Goal: Transaction & Acquisition: Book appointment/travel/reservation

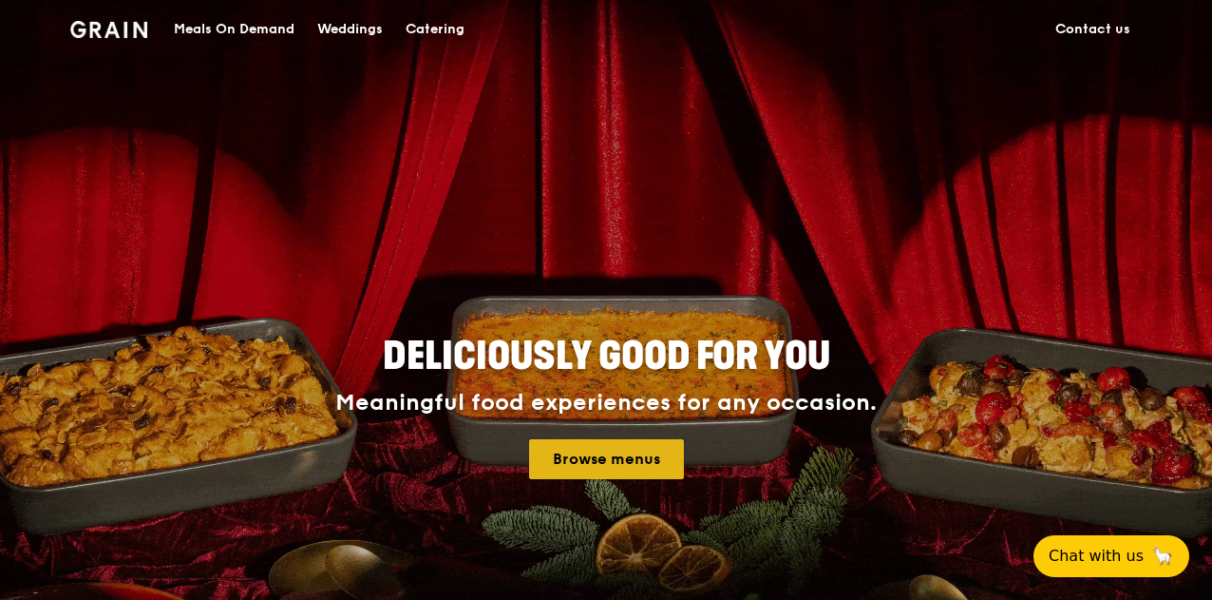
click at [573, 462] on link "Browse menus" at bounding box center [606, 459] width 155 height 40
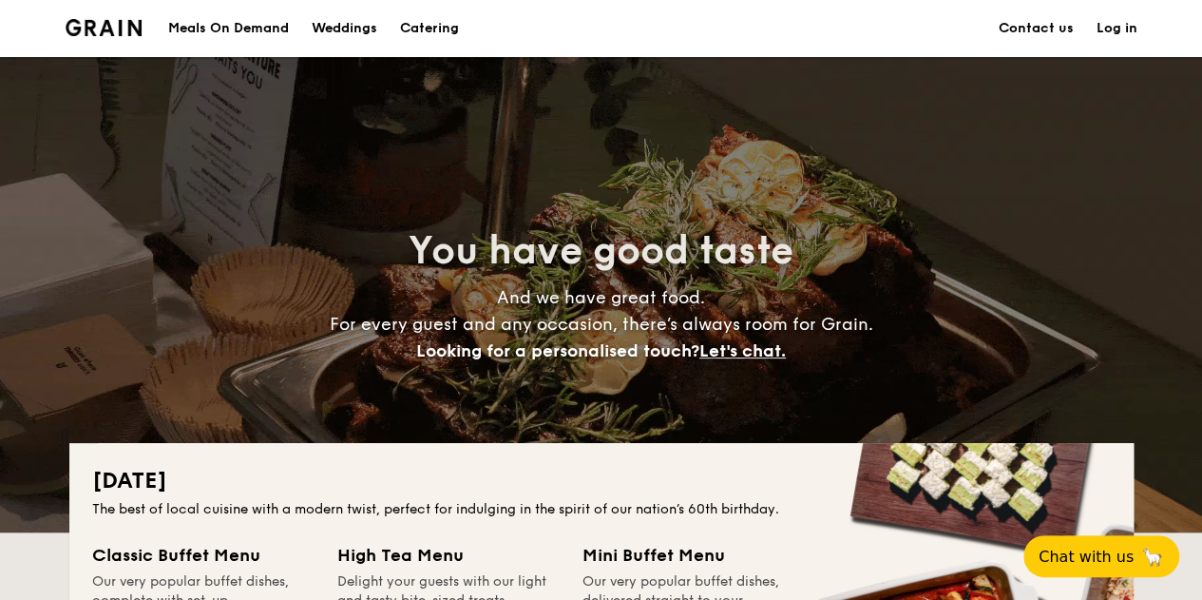
click at [416, 22] on h1 "Catering" at bounding box center [429, 28] width 59 height 57
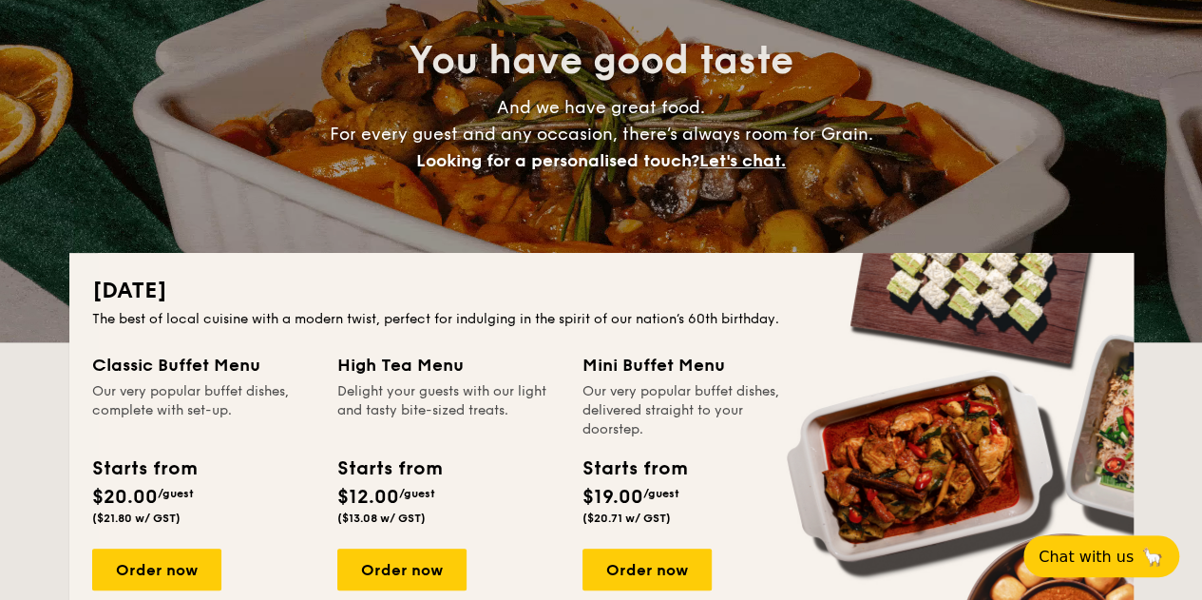
scroll to position [285, 0]
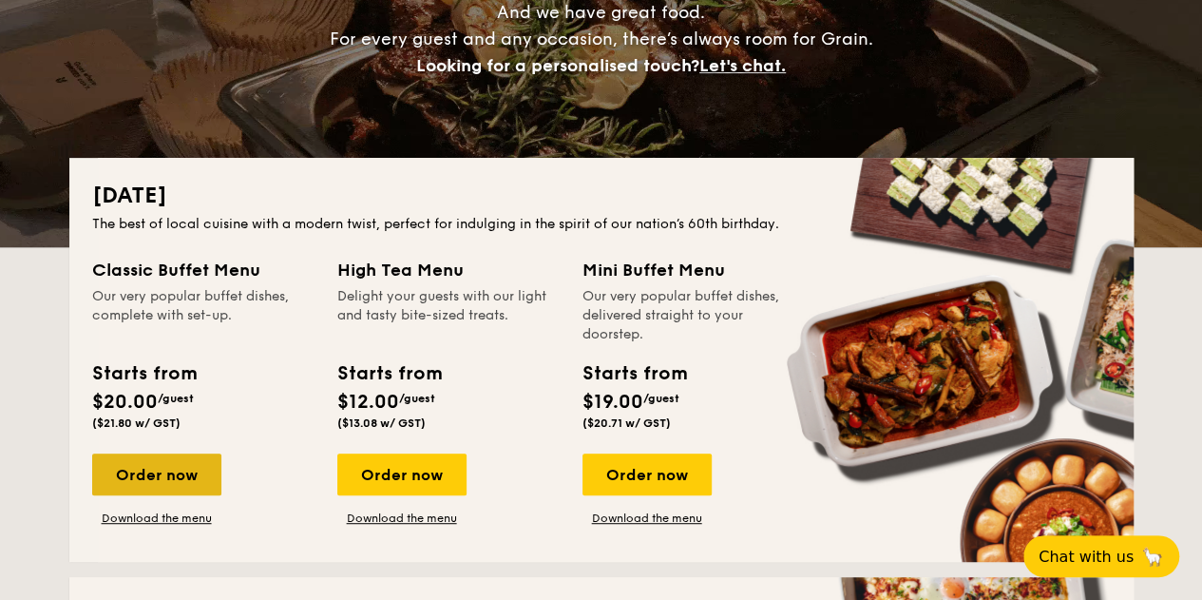
click at [181, 478] on div "Order now" at bounding box center [156, 474] width 129 height 42
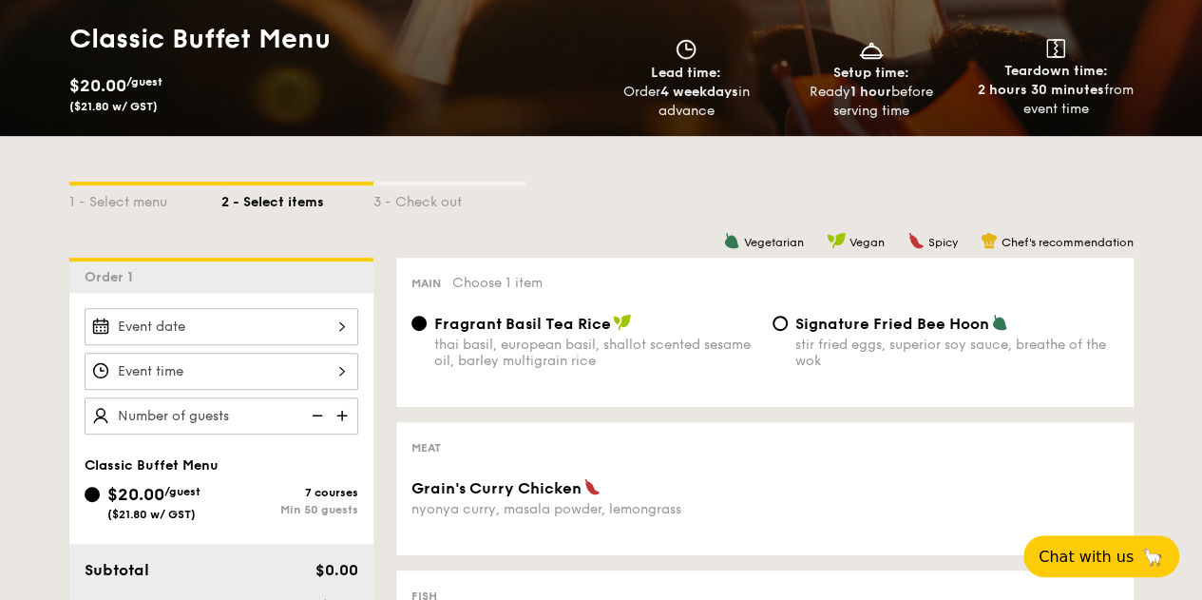
scroll to position [285, 0]
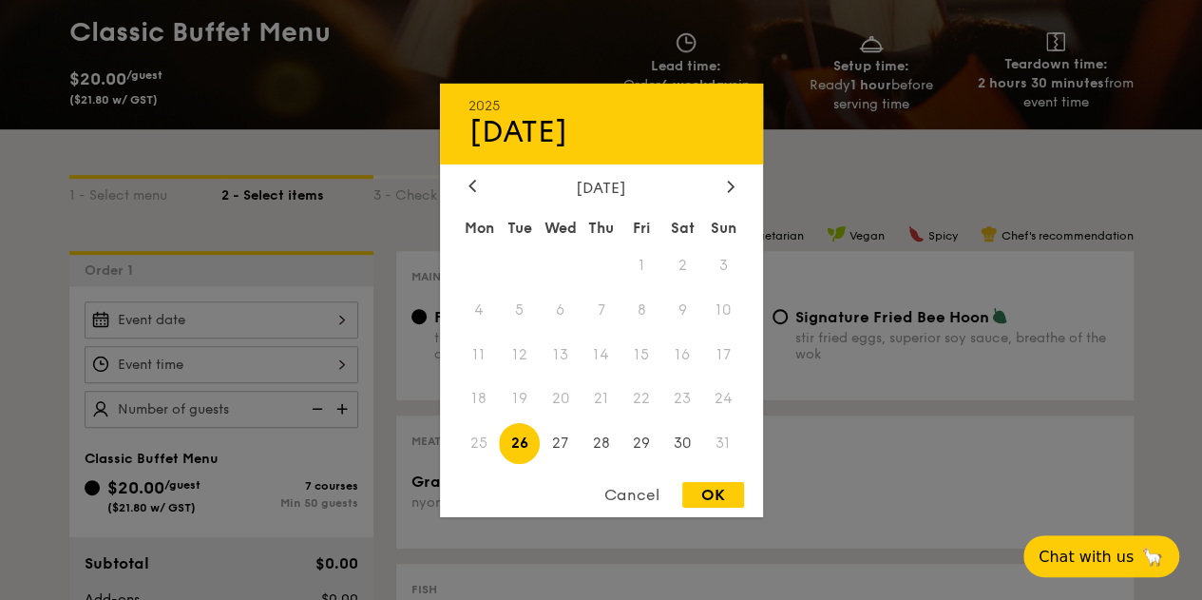
click at [217, 312] on div "2025 Aug 26 August 2025 Mon Tue Wed Thu Fri Sat Sun 1 2 3 4 5 6 7 8 9 10 11 12 …" at bounding box center [222, 319] width 274 height 37
click at [722, 179] on div at bounding box center [730, 187] width 17 height 18
click at [554, 304] on span "10" at bounding box center [560, 309] width 41 height 41
click at [466, 183] on div at bounding box center [472, 187] width 17 height 18
click at [724, 183] on div at bounding box center [730, 187] width 17 height 18
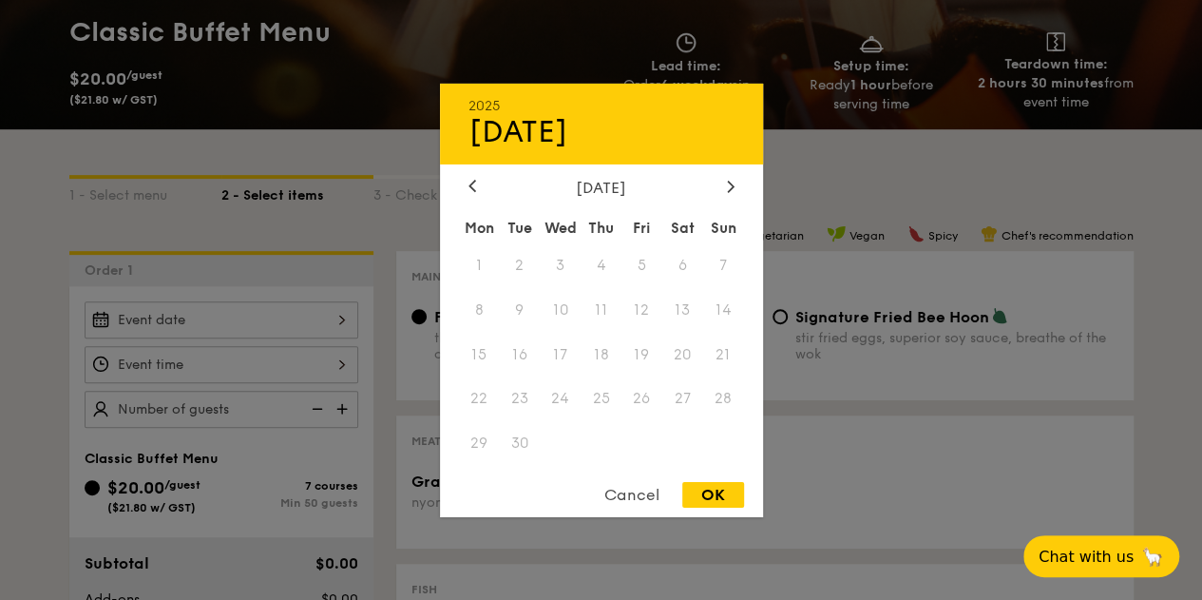
click at [583, 266] on span "4" at bounding box center [601, 264] width 41 height 41
click at [622, 497] on div "Cancel" at bounding box center [631, 495] width 93 height 26
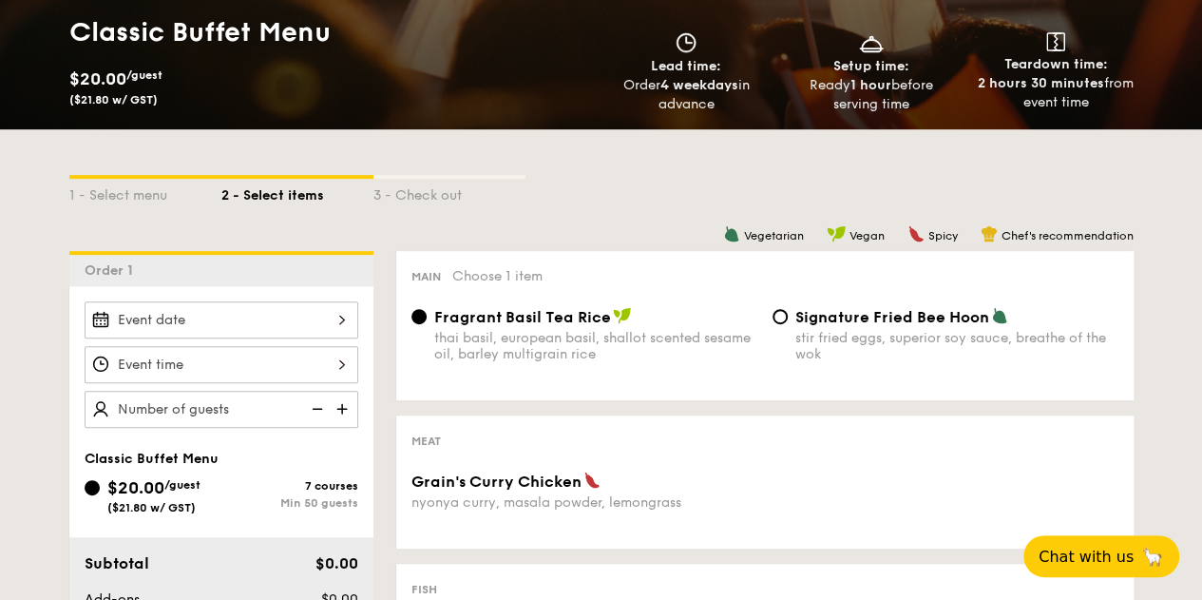
click at [229, 302] on div at bounding box center [222, 319] width 274 height 37
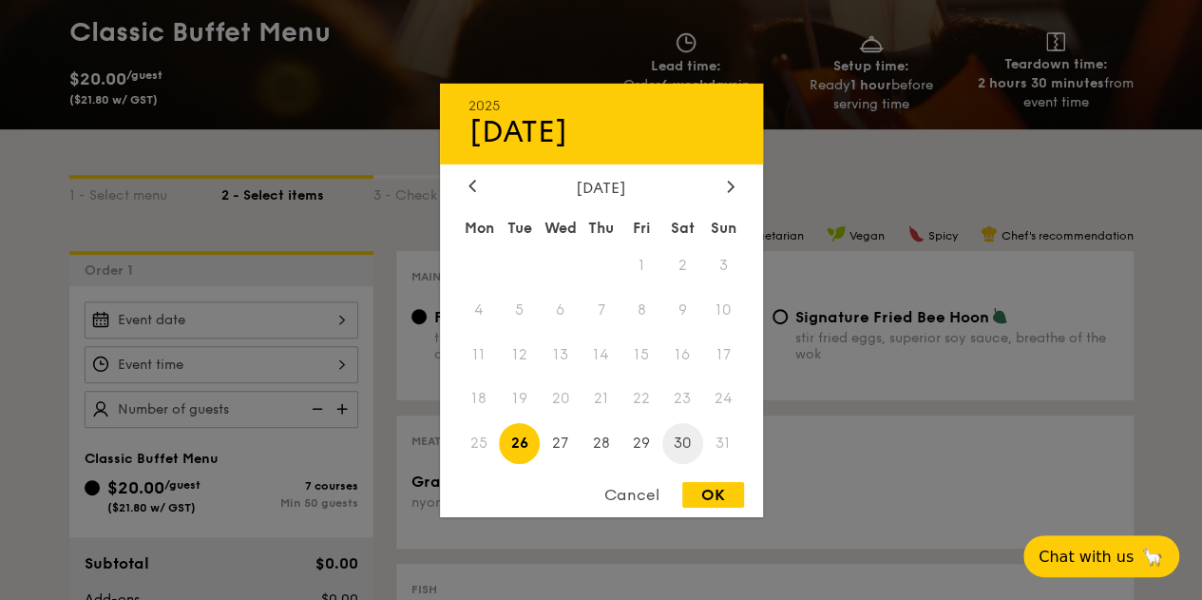
click at [669, 441] on span "30" at bounding box center [682, 443] width 41 height 41
click at [697, 482] on div "2025 Aug 30 August 2025 Mon Tue Wed Thu Fri Sat Sun 1 2 3 4 5 6 7 8 9 10 11 12 …" at bounding box center [601, 299] width 323 height 433
click at [697, 490] on div "OK" at bounding box center [713, 495] width 62 height 26
type input "Aug 30, 2025"
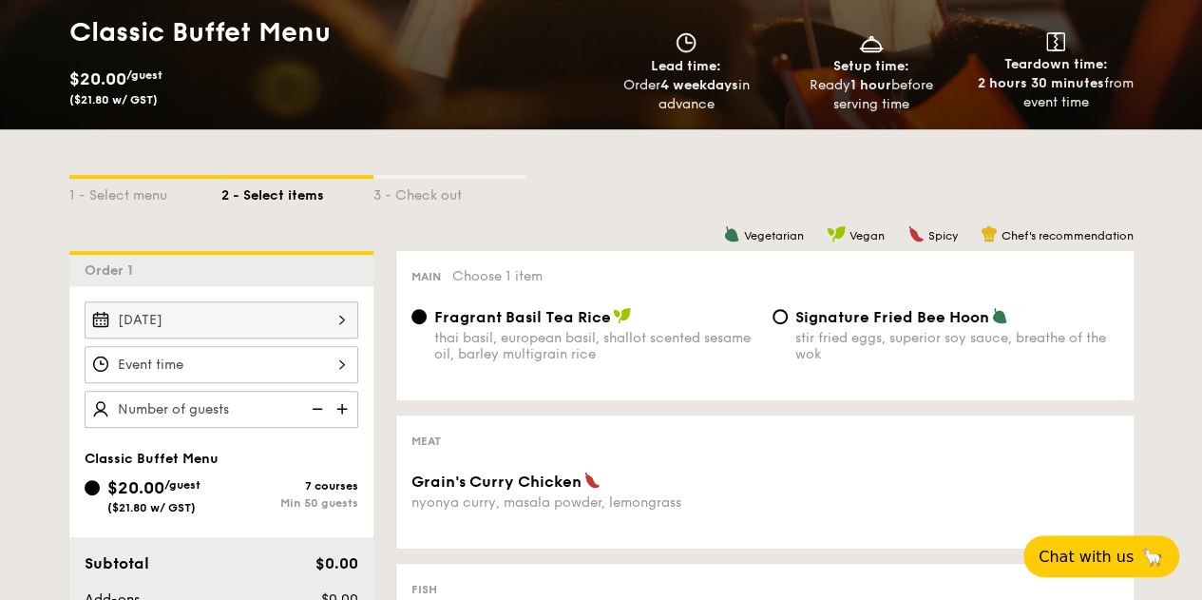
click at [221, 354] on div at bounding box center [222, 364] width 274 height 37
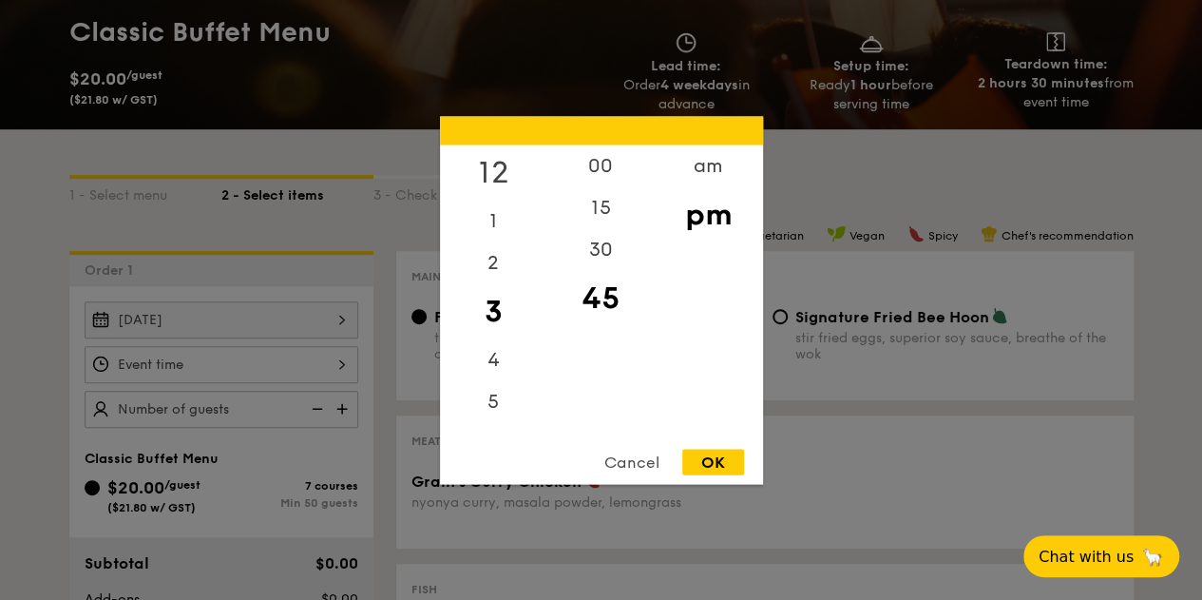
click at [495, 169] on div "12" at bounding box center [493, 171] width 107 height 55
click at [596, 168] on div "00" at bounding box center [600, 171] width 107 height 55
click at [711, 469] on div "OK" at bounding box center [713, 462] width 62 height 26
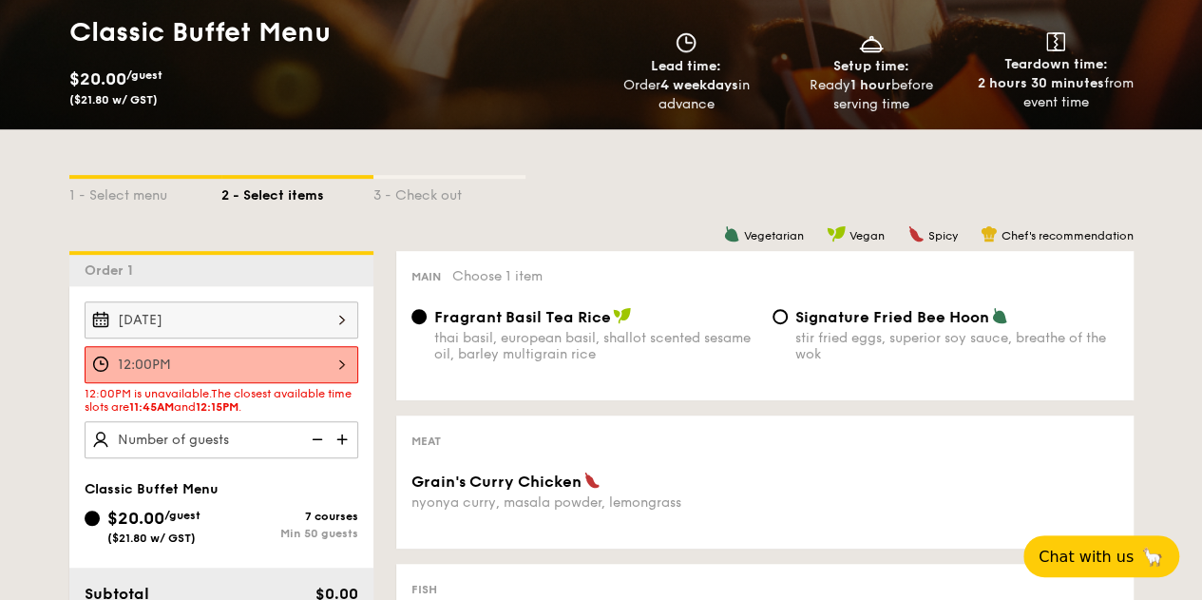
click at [290, 371] on div "12:00PM" at bounding box center [222, 364] width 274 height 37
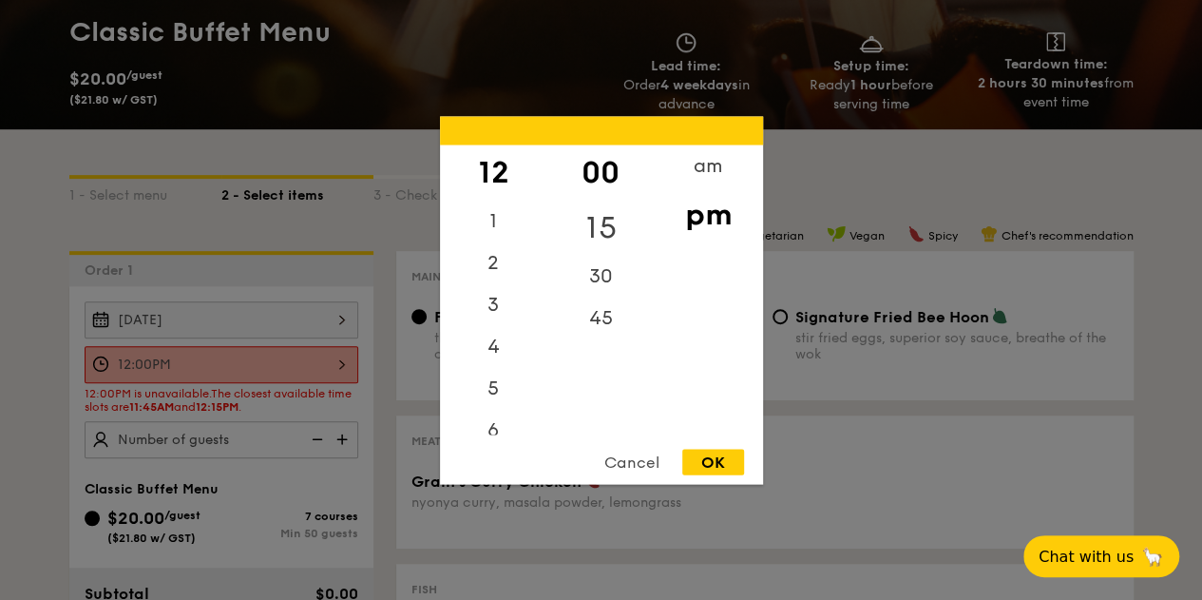
click at [597, 215] on div "15" at bounding box center [600, 227] width 107 height 55
click at [494, 172] on div "12" at bounding box center [493, 171] width 107 height 55
click at [489, 223] on div "1" at bounding box center [493, 227] width 107 height 55
click at [502, 416] on div "11" at bounding box center [493, 414] width 107 height 42
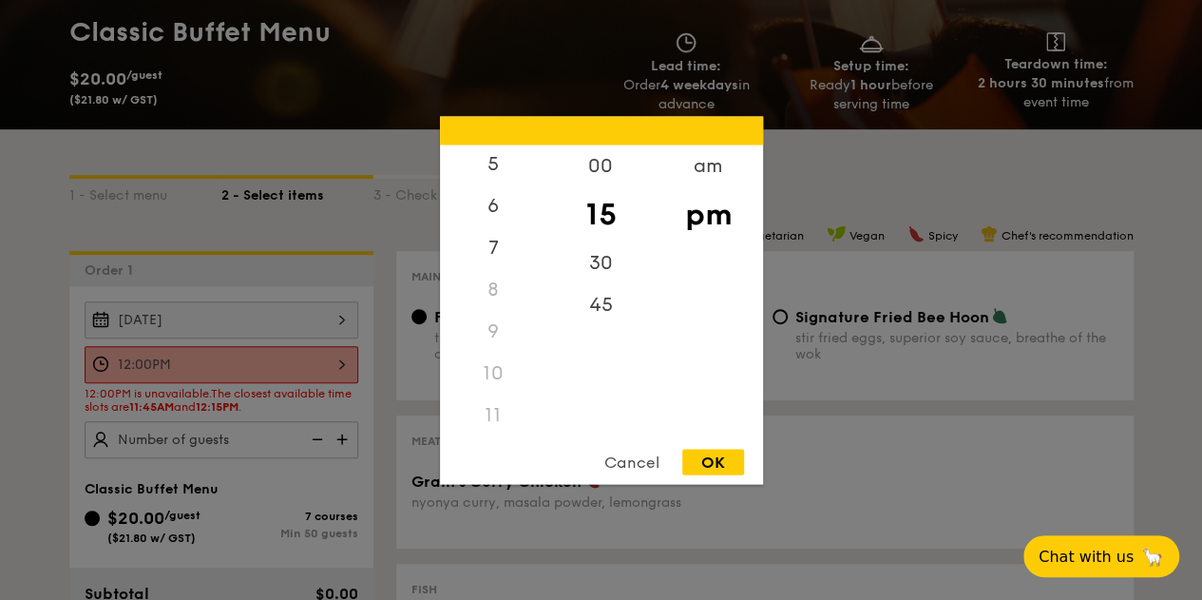
click at [492, 415] on div "11" at bounding box center [493, 414] width 107 height 42
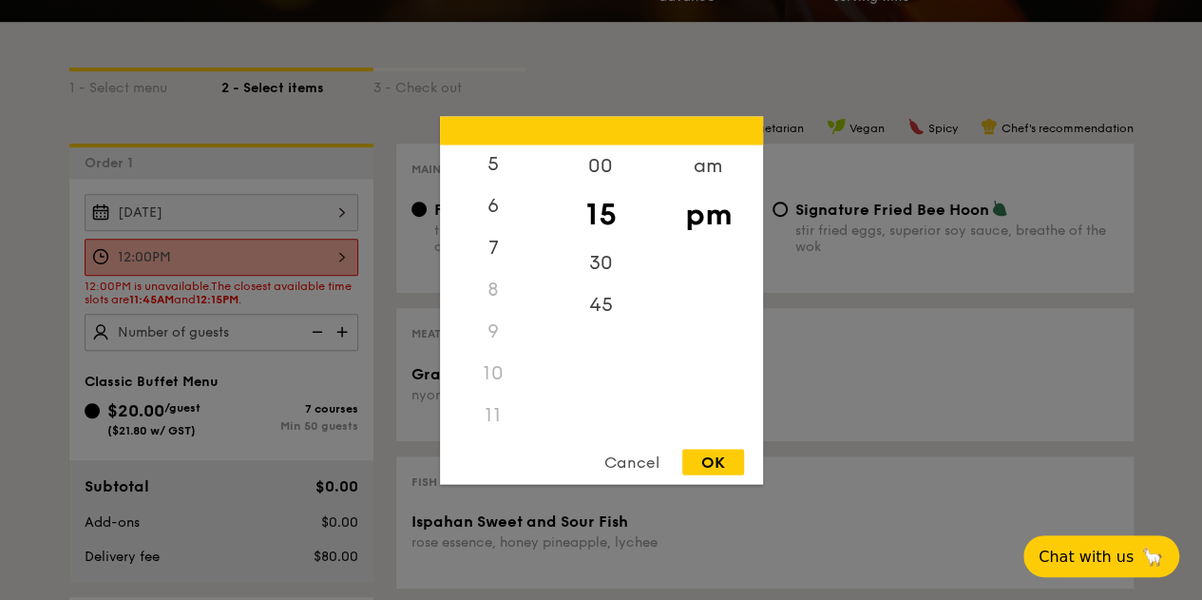
scroll to position [475, 0]
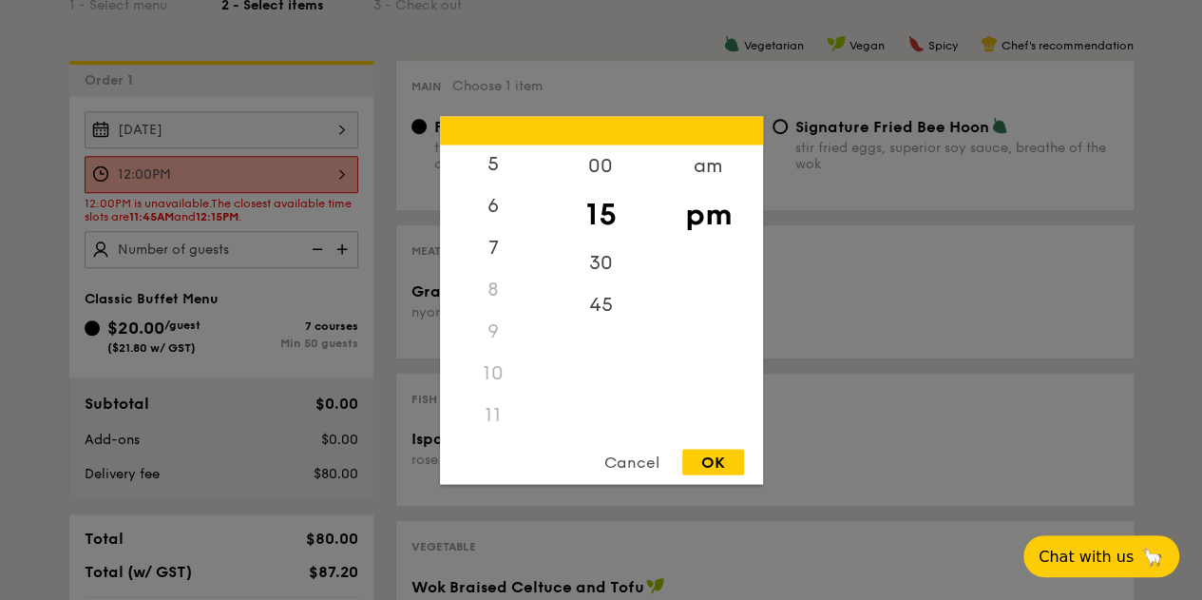
click at [491, 370] on div "10" at bounding box center [493, 373] width 107 height 42
click at [599, 313] on div "45" at bounding box center [600, 310] width 107 height 55
click at [491, 408] on div "11" at bounding box center [493, 414] width 107 height 42
click at [496, 253] on div "7" at bounding box center [493, 253] width 107 height 55
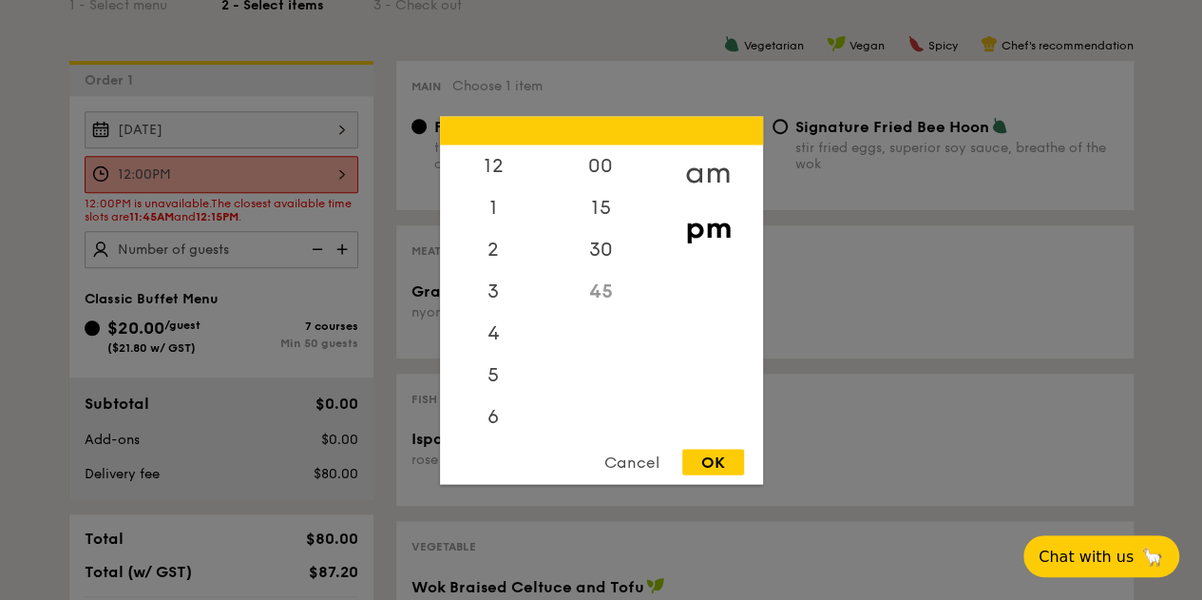
click at [713, 166] on div "am" at bounding box center [708, 171] width 107 height 55
click at [494, 407] on div "11" at bounding box center [493, 420] width 107 height 55
click at [717, 468] on div "OK" at bounding box center [713, 462] width 62 height 26
type input "11:45AM"
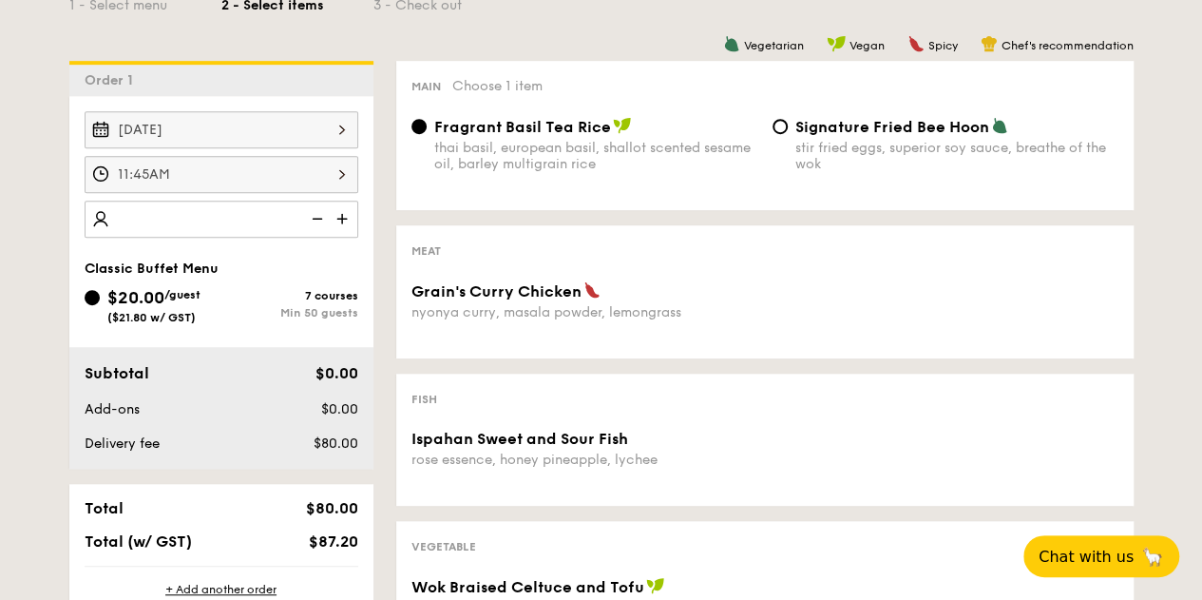
click at [336, 218] on img at bounding box center [344, 218] width 29 height 36
click at [312, 215] on img at bounding box center [315, 218] width 29 height 36
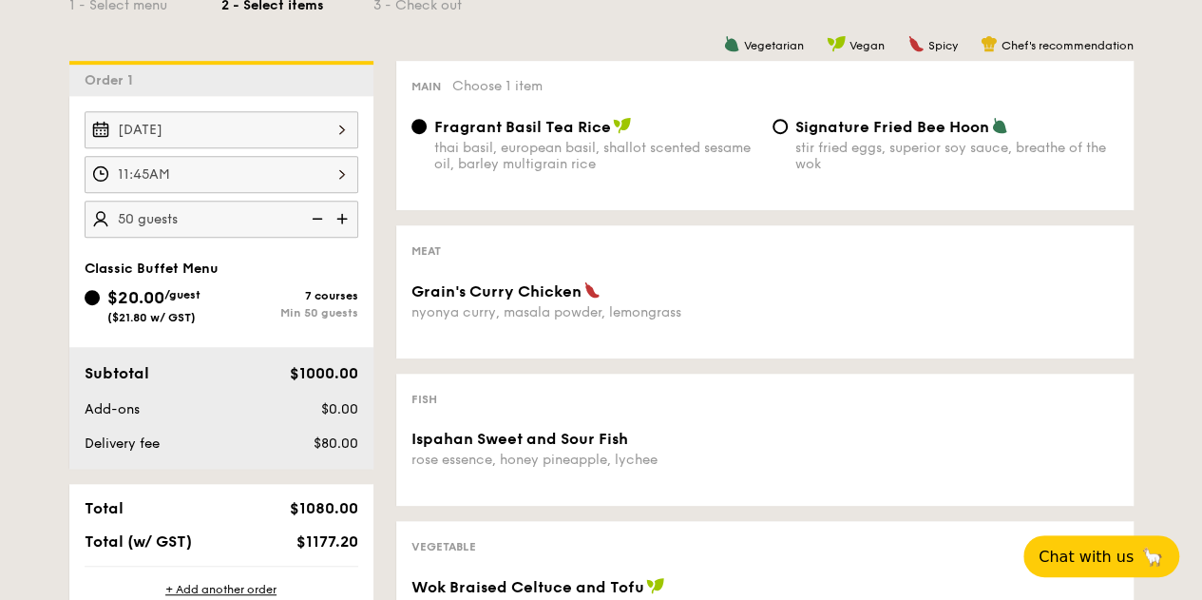
click at [312, 215] on img at bounding box center [315, 218] width 29 height 36
click at [319, 216] on img at bounding box center [315, 218] width 29 height 36
click at [319, 218] on img at bounding box center [315, 218] width 29 height 36
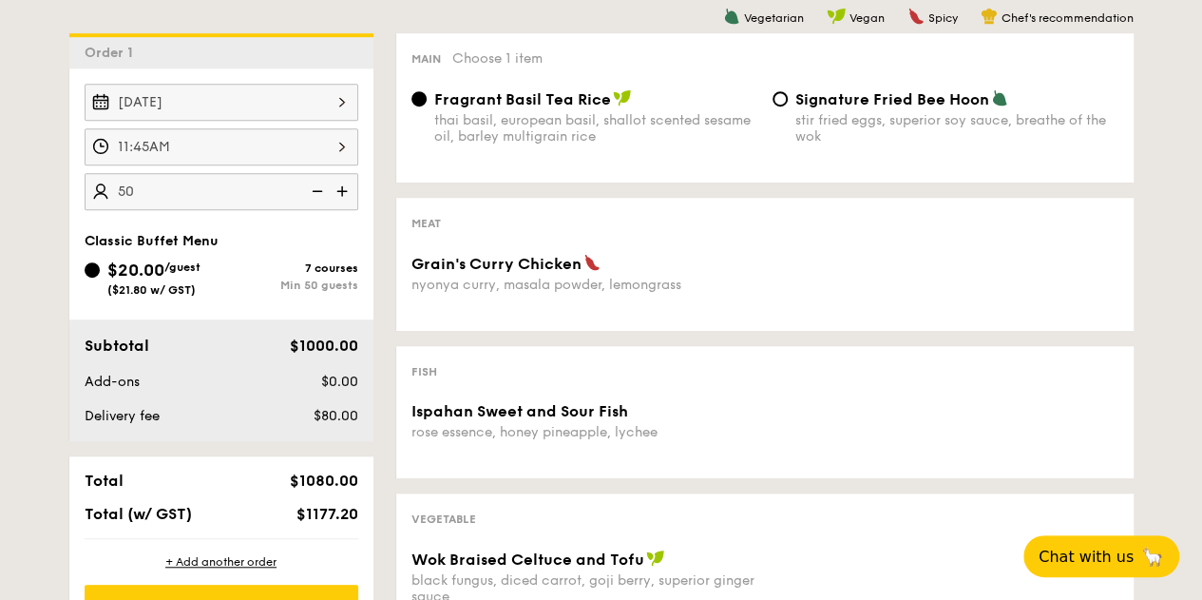
scroll to position [475, 0]
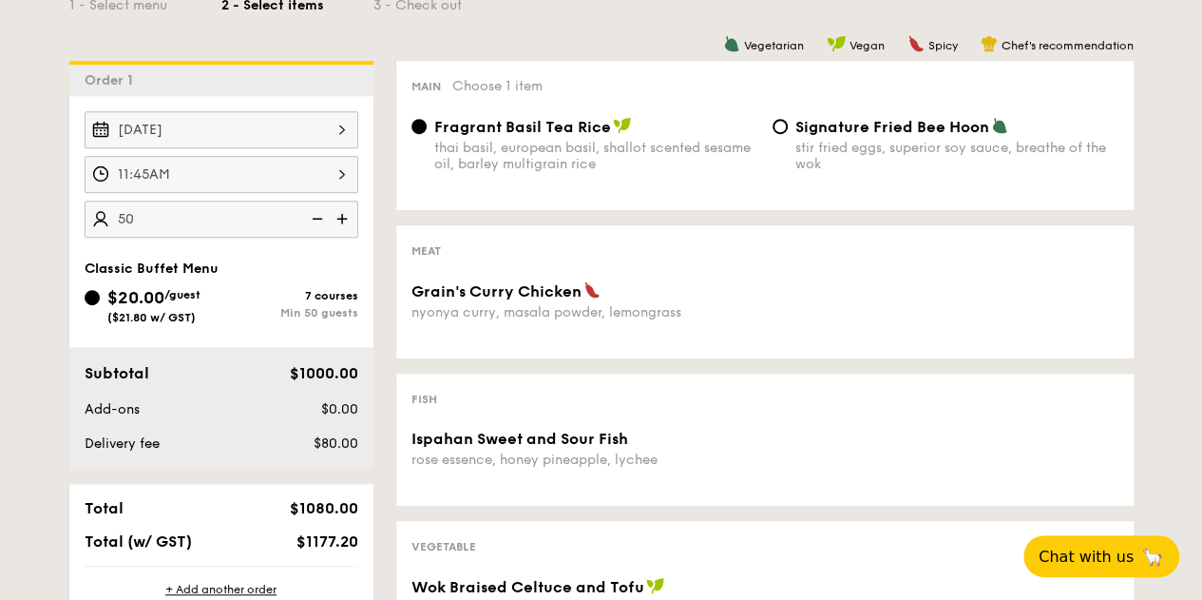
type input "50 guests"
click at [317, 216] on img at bounding box center [315, 218] width 29 height 36
click at [628, 297] on div "Grain's Curry Chicken" at bounding box center [584, 290] width 346 height 19
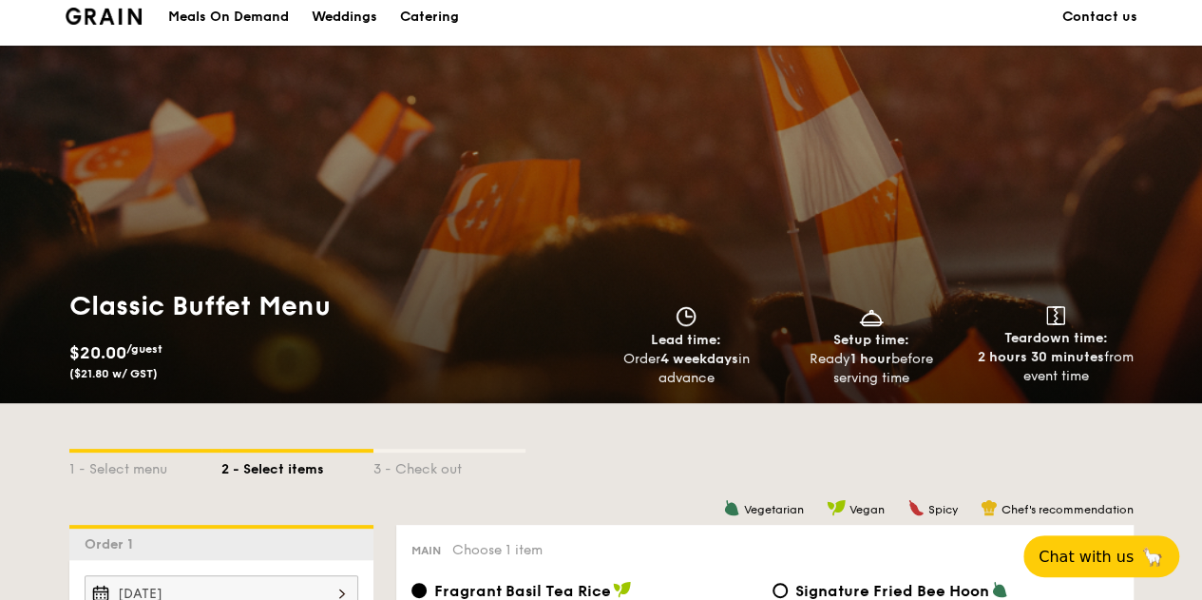
scroll to position [0, 0]
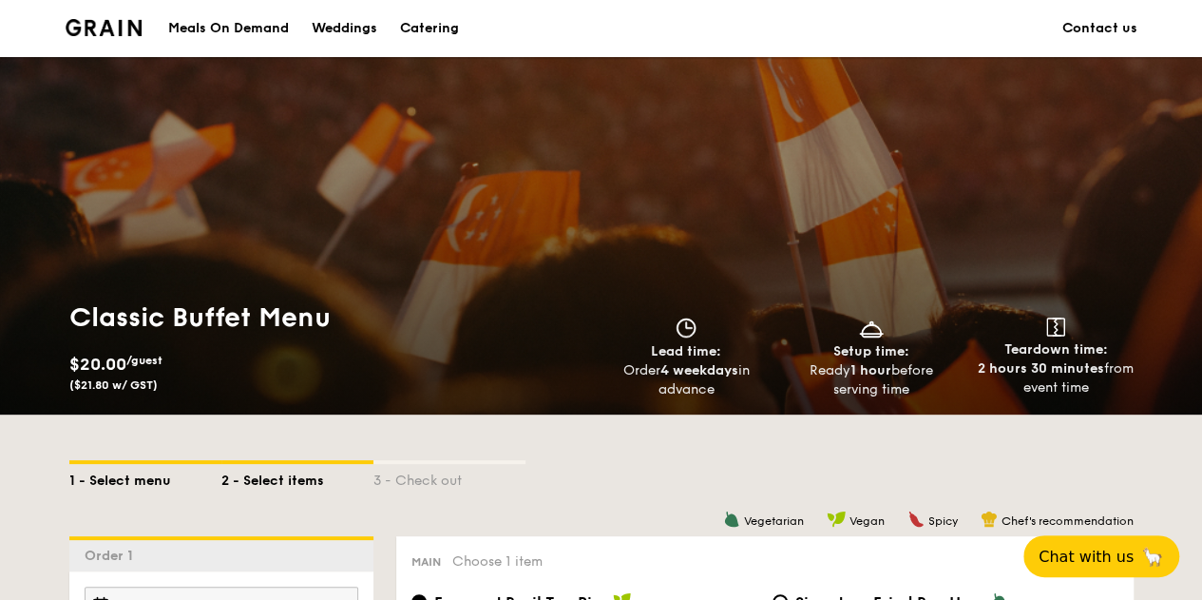
click at [124, 481] on div "1 - Select menu" at bounding box center [145, 477] width 152 height 27
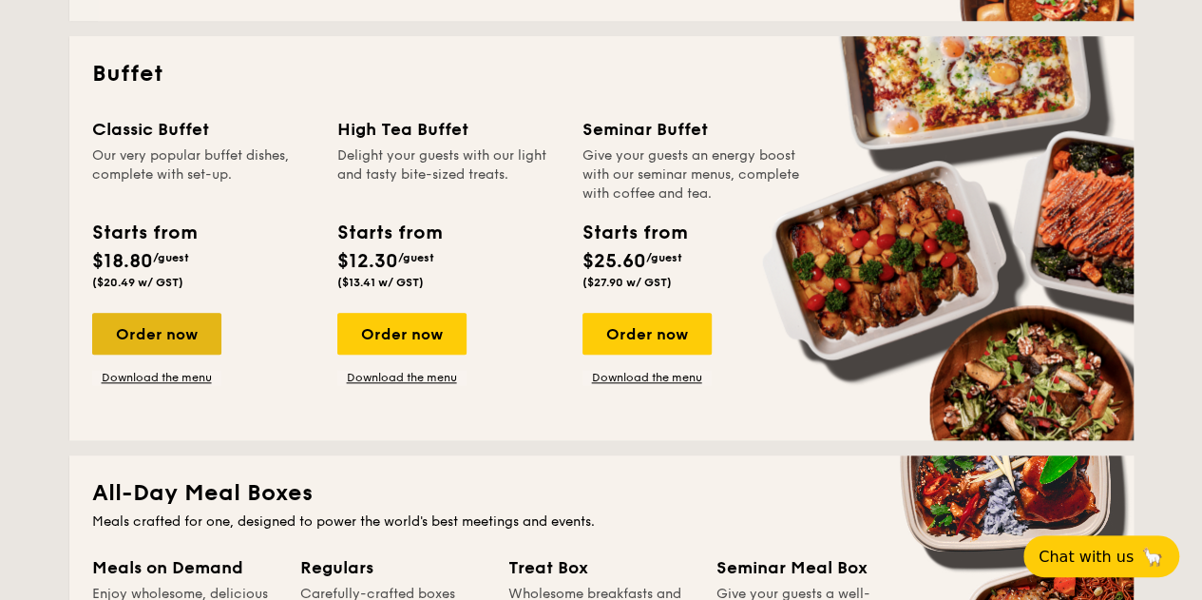
scroll to position [855, 0]
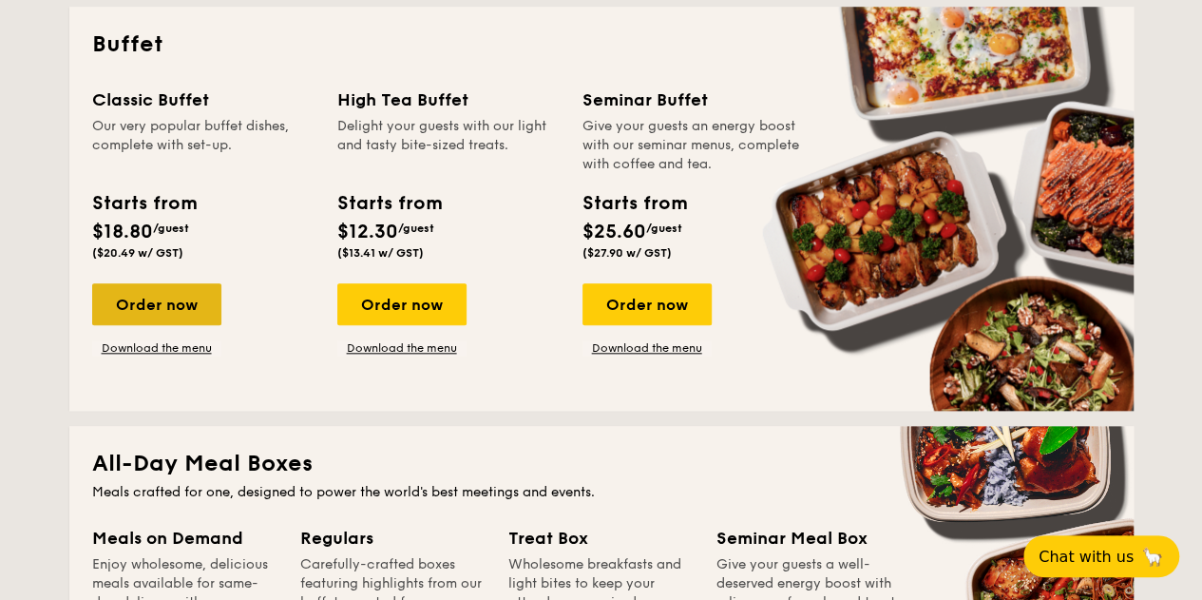
click at [173, 311] on div "Order now" at bounding box center [156, 304] width 129 height 42
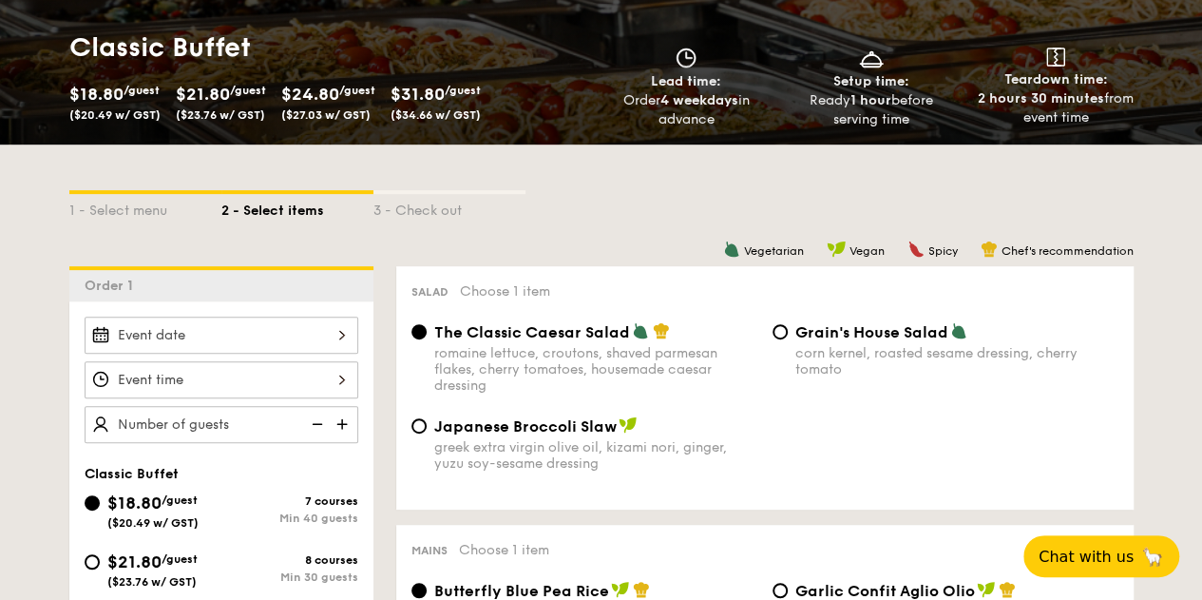
scroll to position [285, 0]
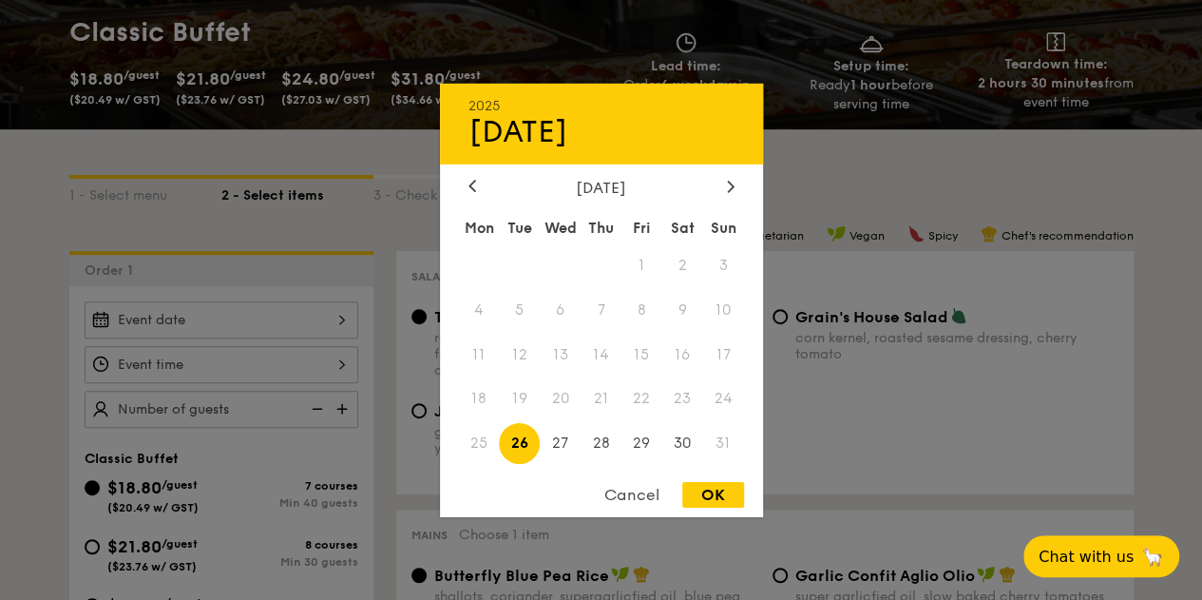
click at [226, 310] on div "2025 Aug 26 August 2025 Mon Tue Wed Thu Fri Sat Sun 1 2 3 4 5 6 7 8 9 10 11 12 …" at bounding box center [222, 319] width 274 height 37
click at [731, 178] on div at bounding box center [730, 187] width 17 height 18
click at [570, 309] on span "10" at bounding box center [560, 309] width 41 height 41
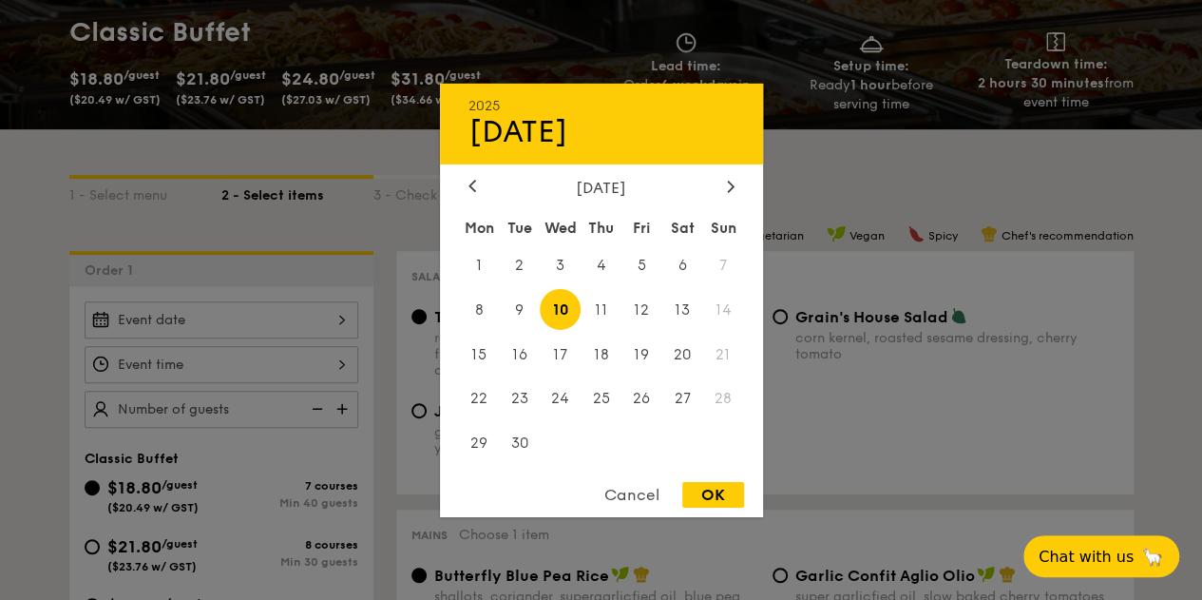
click at [696, 491] on div "OK" at bounding box center [713, 495] width 62 height 26
type input "Sep 10, 2025"
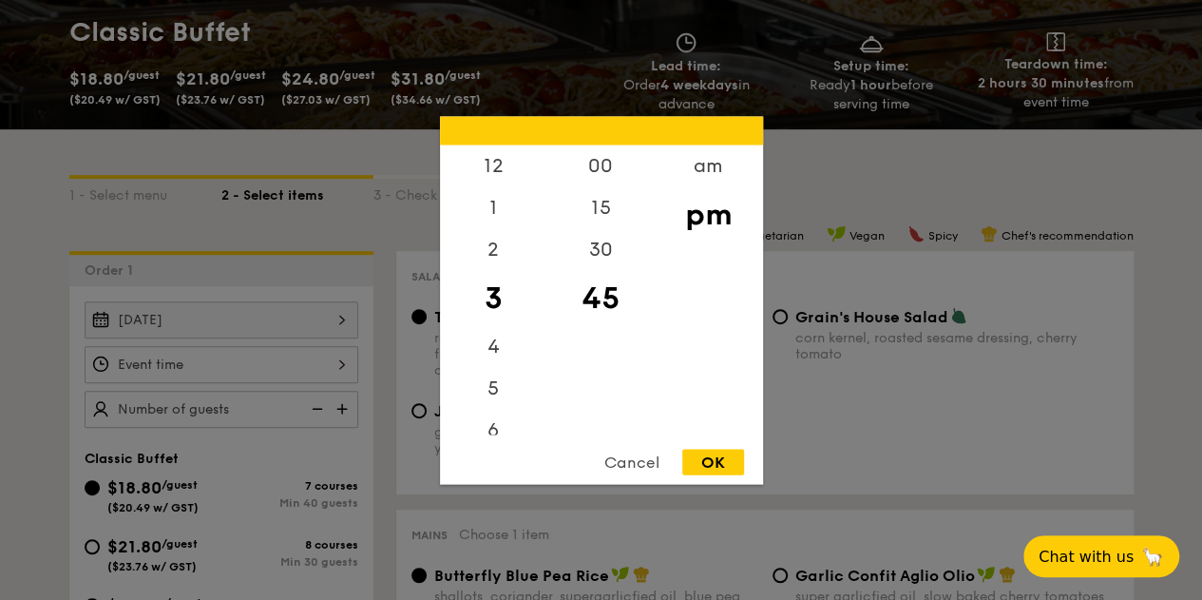
click at [203, 355] on div "12 1 2 3 4 5 6 7 8 9 10 11 00 15 30 45 am pm Cancel OK" at bounding box center [222, 364] width 274 height 37
click at [504, 182] on div "12" at bounding box center [493, 171] width 107 height 55
click at [590, 163] on div "00" at bounding box center [600, 171] width 107 height 55
click at [704, 457] on div "OK" at bounding box center [713, 462] width 62 height 26
type input "12:00PM"
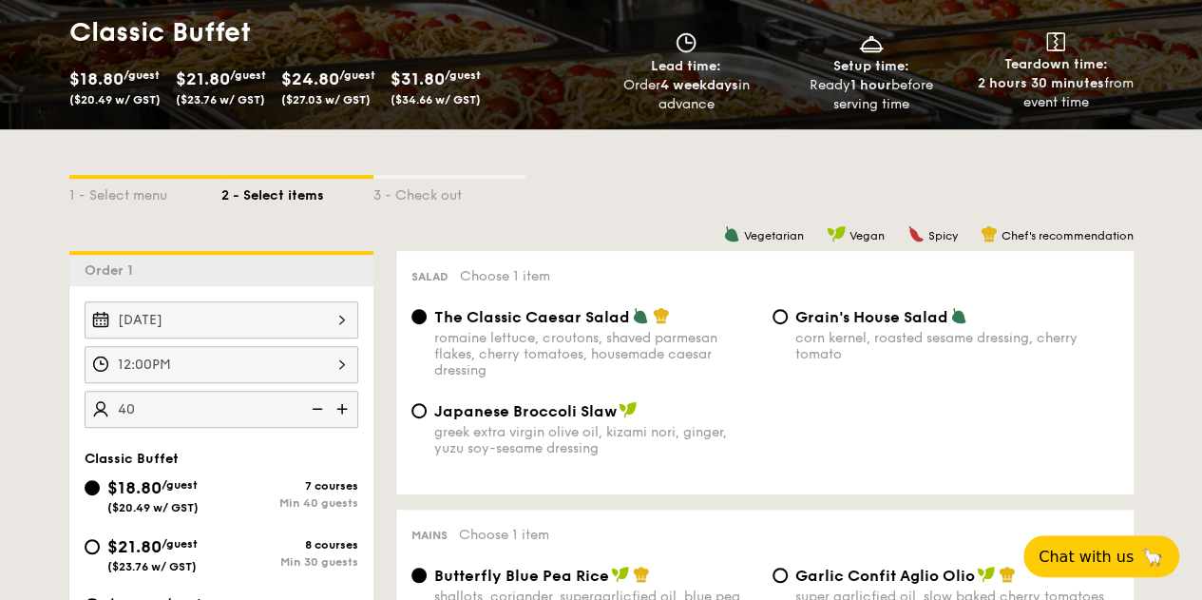
type input "40 guests"
click at [326, 408] on img at bounding box center [315, 409] width 29 height 36
click at [317, 404] on img at bounding box center [315, 409] width 29 height 36
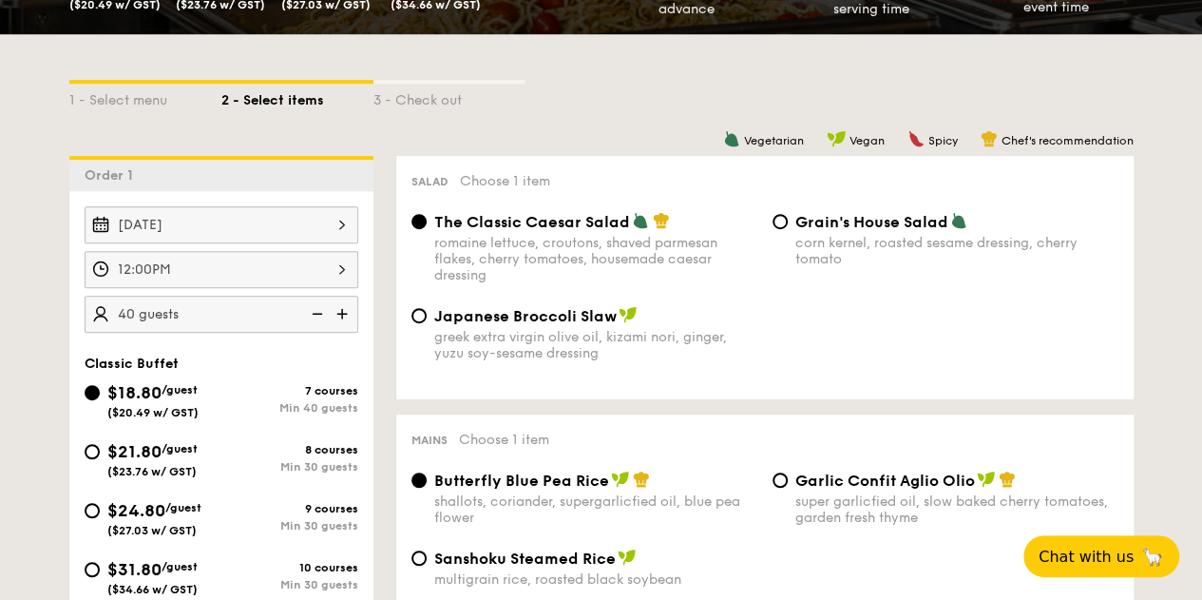
scroll to position [475, 0]
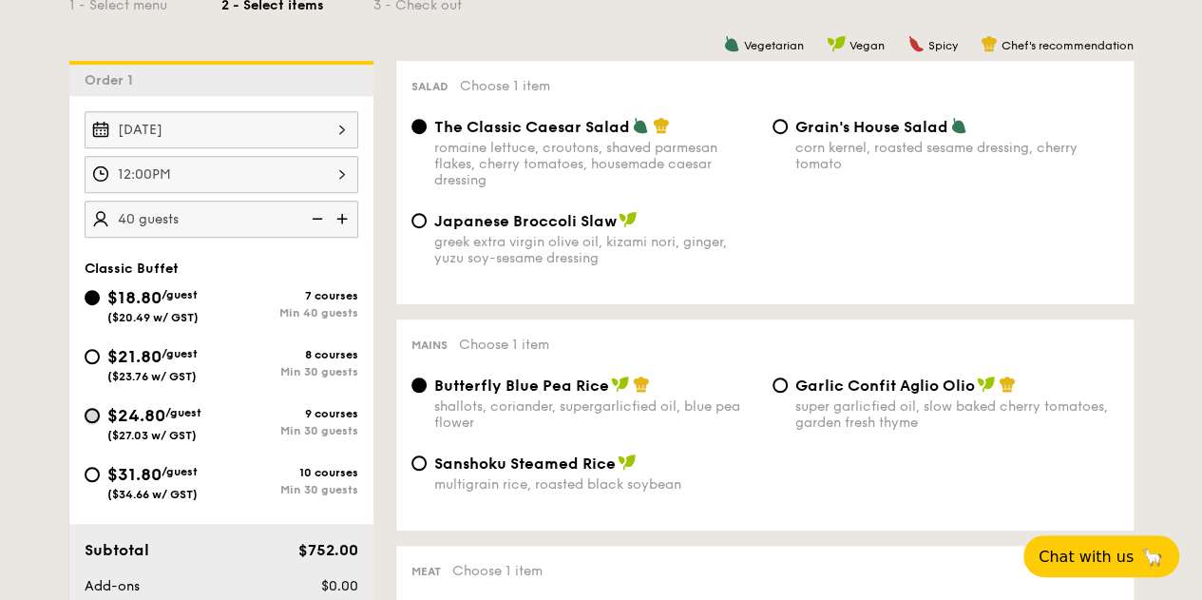
click at [90, 415] on input "$24.80 /guest ($27.03 w/ GST) 9 courses Min 30 guests" at bounding box center [92, 415] width 15 height 15
radio input "true"
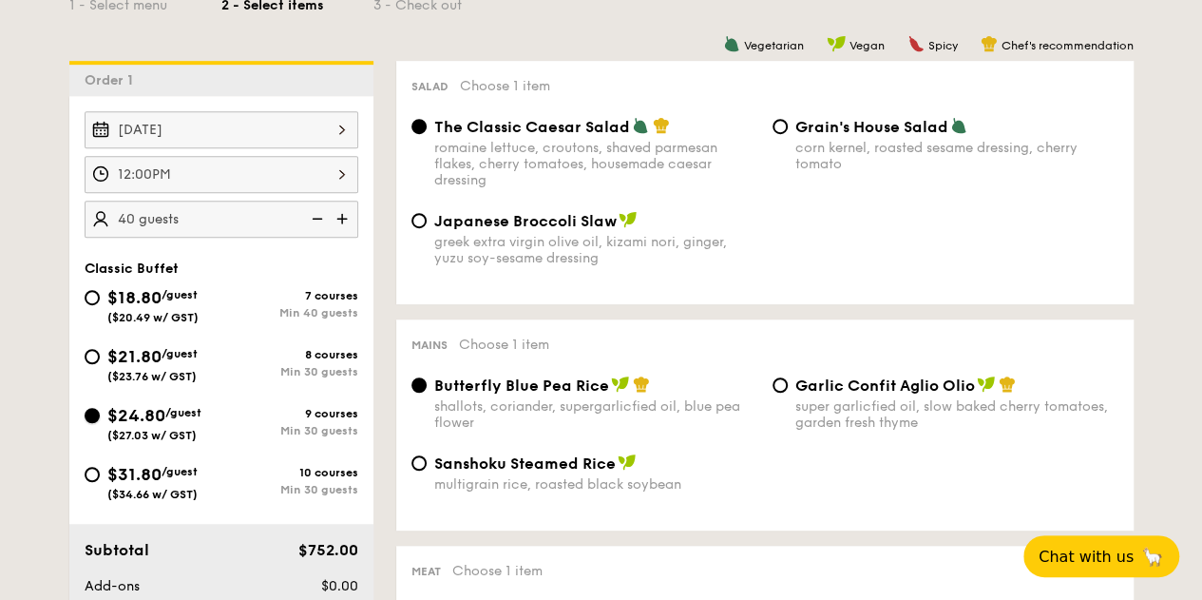
radio input "true"
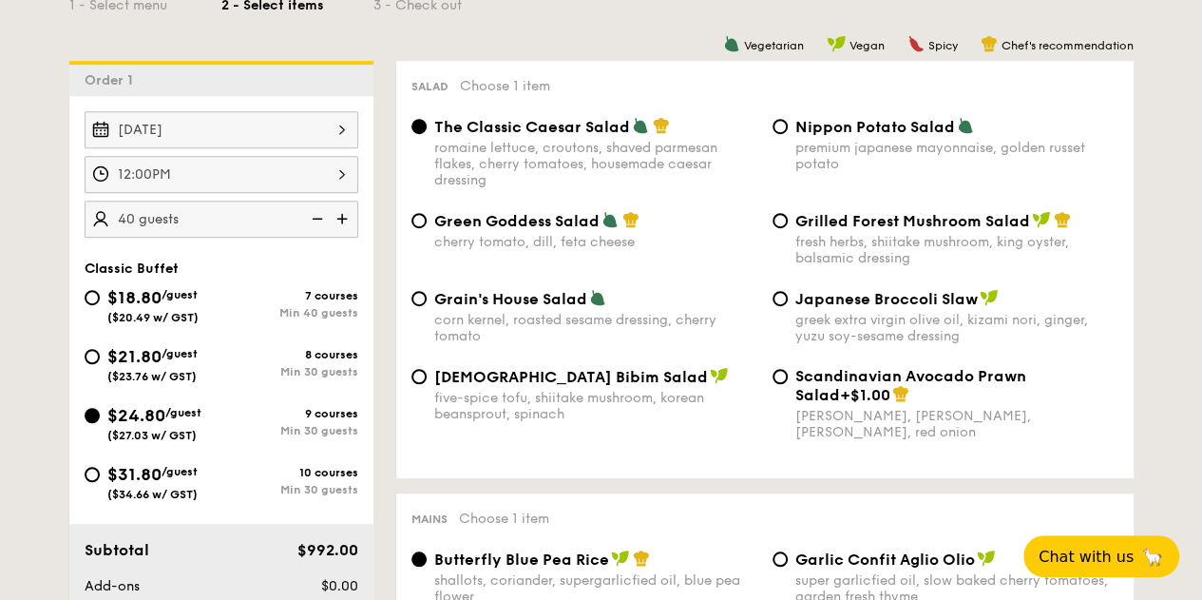
click at [309, 216] on img at bounding box center [315, 218] width 29 height 36
type input "30 guests"
click at [298, 343] on div "$21.80 /guest ($23.76 w/ GST) 8 courses Min 30 guests" at bounding box center [222, 363] width 274 height 40
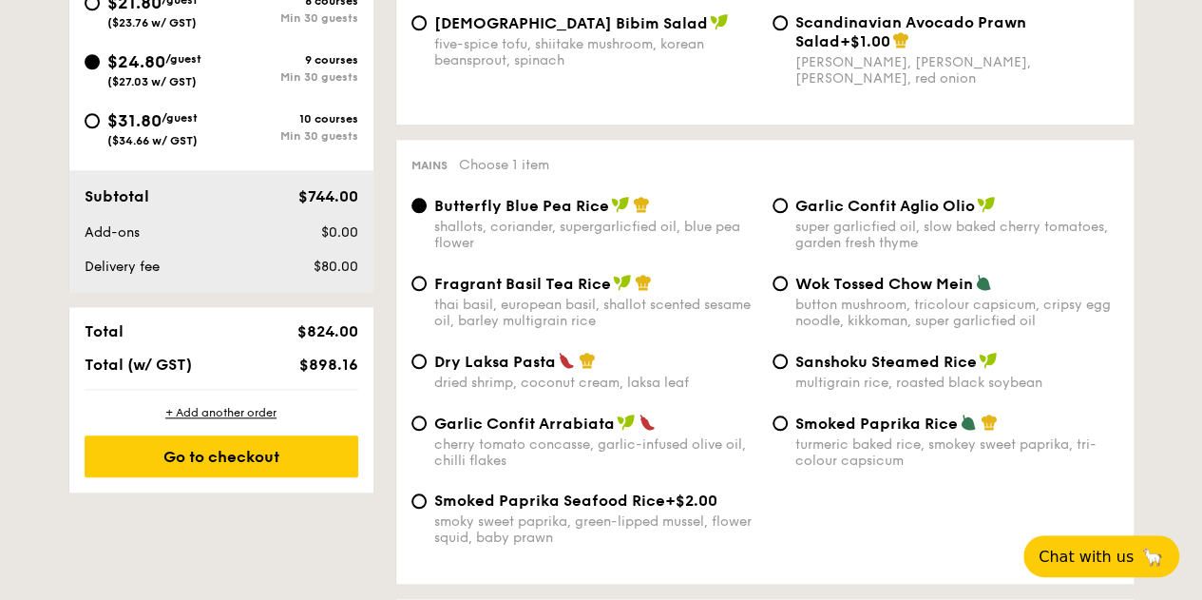
scroll to position [855, 0]
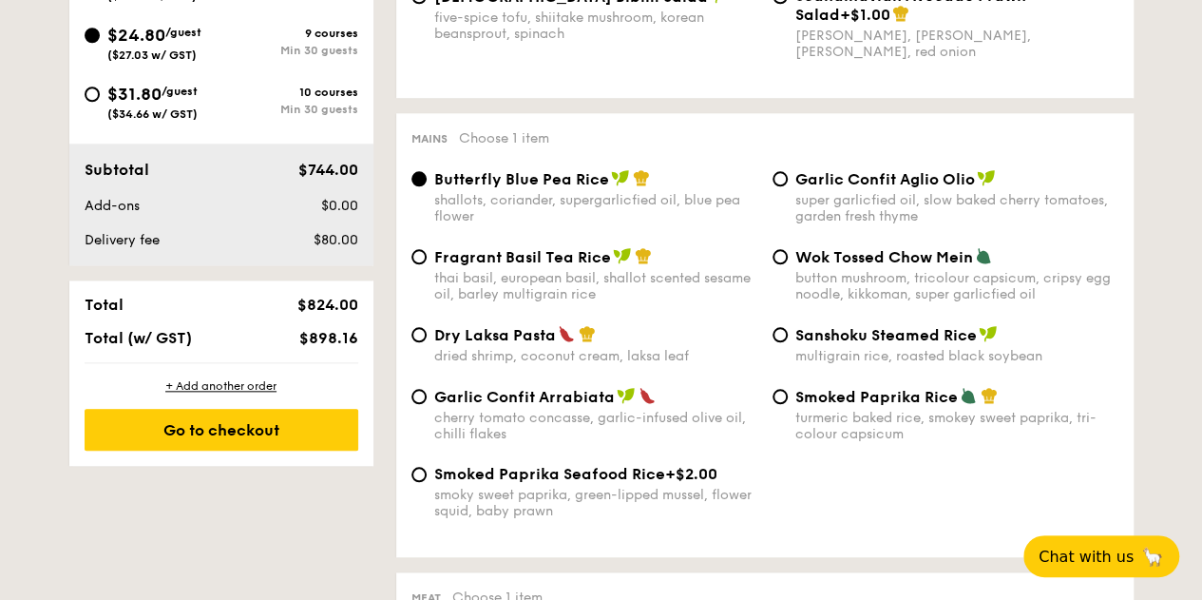
click at [882, 178] on span "Garlic Confit Aglio Olio" at bounding box center [885, 179] width 180 height 18
click at [788, 178] on input "Garlic Confit Aglio Olio super garlicfied oil, slow baked cherry tomatoes, gard…" at bounding box center [780, 178] width 15 height 15
radio input "true"
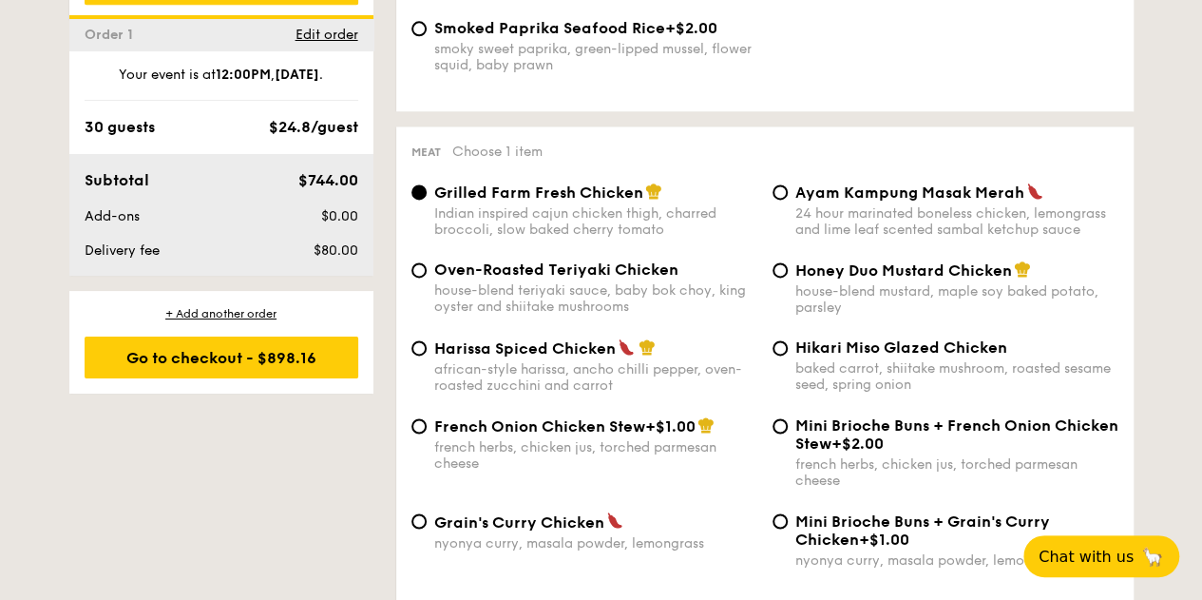
scroll to position [1330, 0]
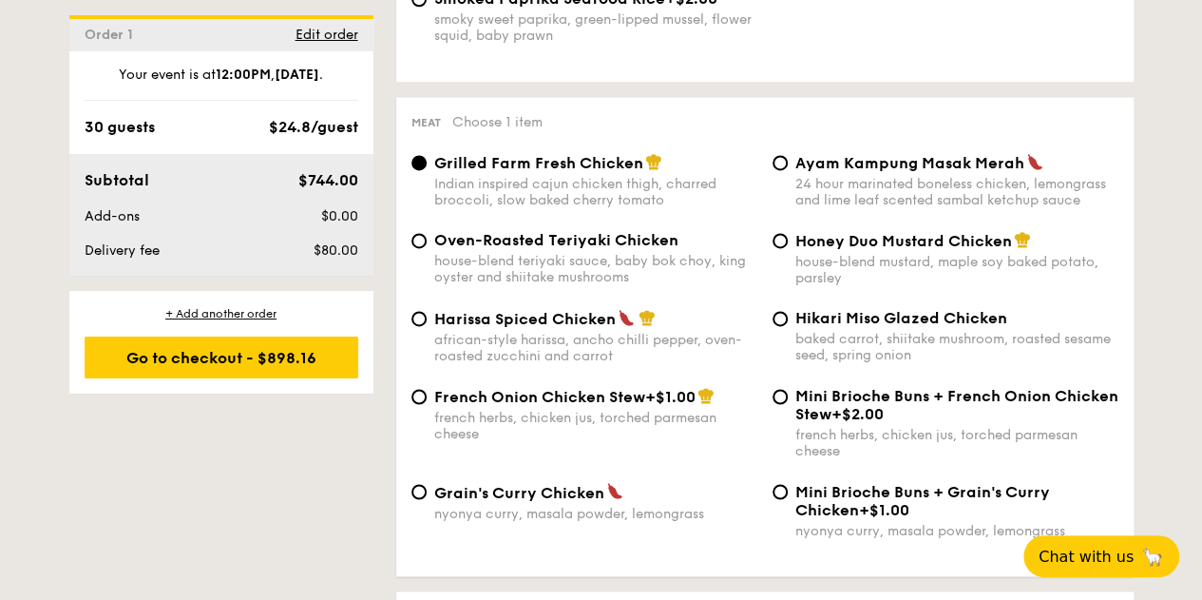
click at [526, 244] on span "Oven-Roasted Teriyaki Chicken" at bounding box center [556, 240] width 244 height 18
click at [427, 244] on input "Oven-Roasted Teriyaki Chicken house-blend teriyaki sauce, baby bok choy, king o…" at bounding box center [418, 240] width 15 height 15
radio input "true"
click at [912, 339] on div "baked carrot, shiitake mushroom, roasted sesame seed, spring onion" at bounding box center [956, 347] width 323 height 32
click at [788, 326] on input "Hikari Miso Glazed Chicken baked carrot, shiitake mushroom, roasted sesame seed…" at bounding box center [780, 318] width 15 height 15
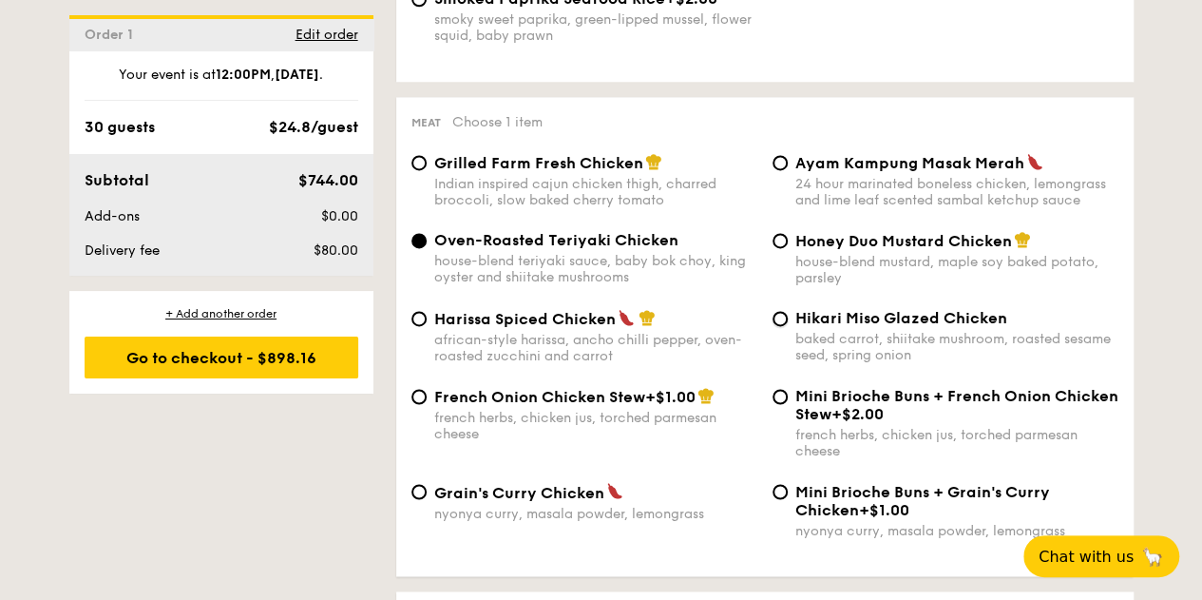
radio input "true"
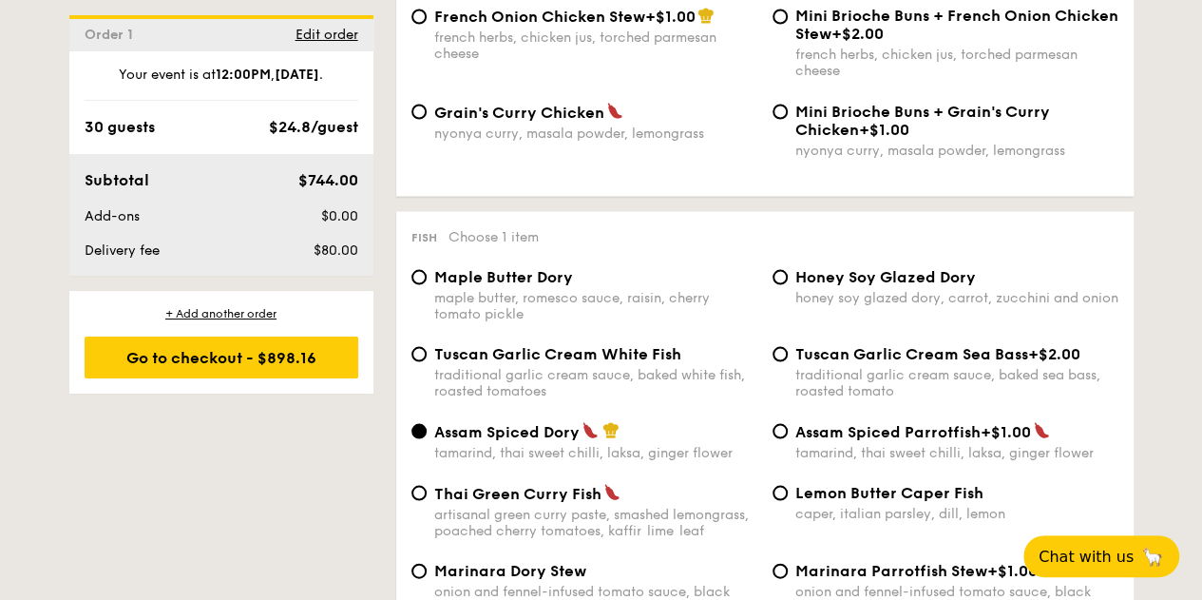
scroll to position [1805, 0]
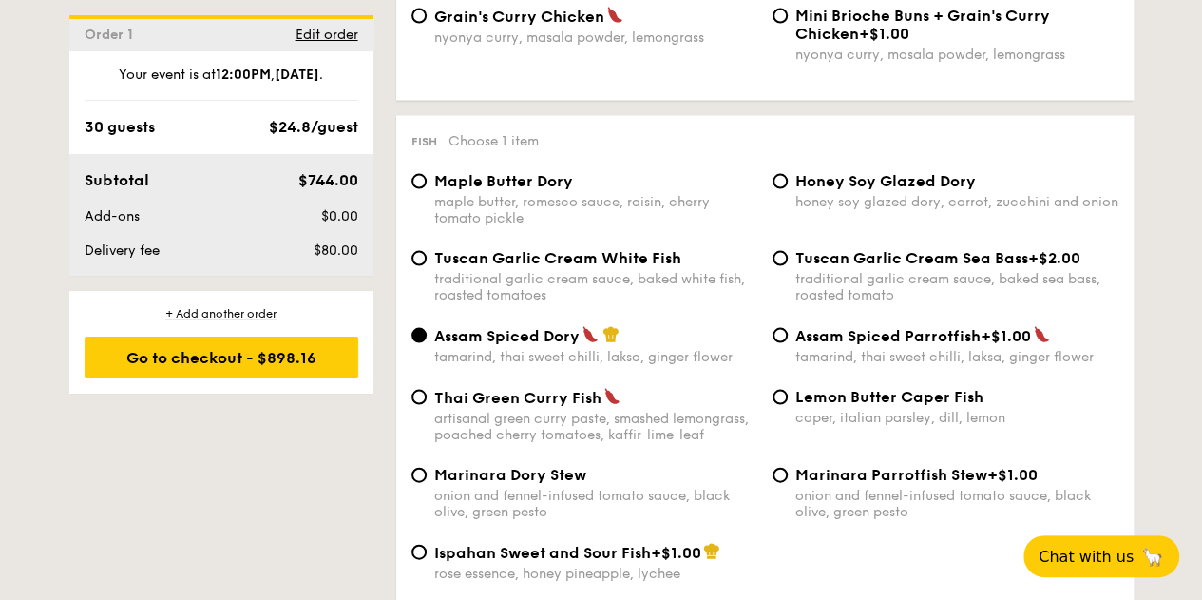
click at [948, 426] on div "caper, italian parsley, dill, lemon" at bounding box center [956, 418] width 323 height 16
click at [788, 405] on input "Lemon Butter Caper Fish caper, italian parsley, dill, lemon" at bounding box center [780, 397] width 15 height 15
radio input "true"
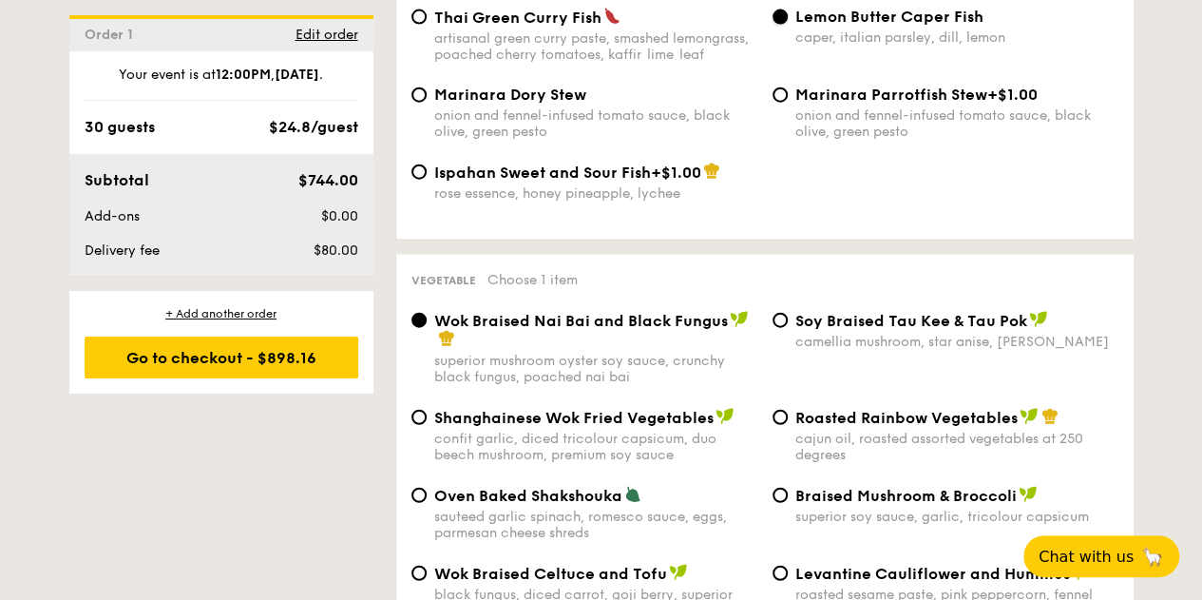
scroll to position [2281, 0]
